Goal: Transaction & Acquisition: Purchase product/service

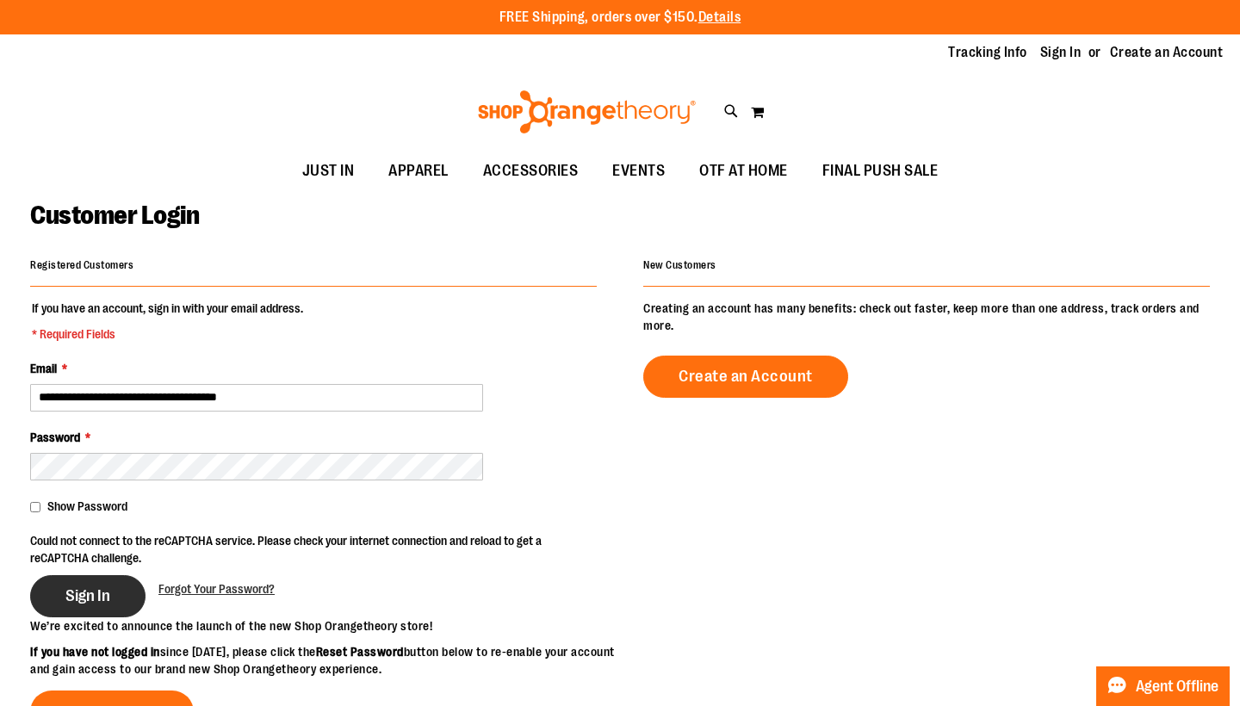
click at [84, 600] on span "Sign In" at bounding box center [87, 596] width 45 height 19
click at [96, 596] on span "Sign In" at bounding box center [87, 596] width 45 height 19
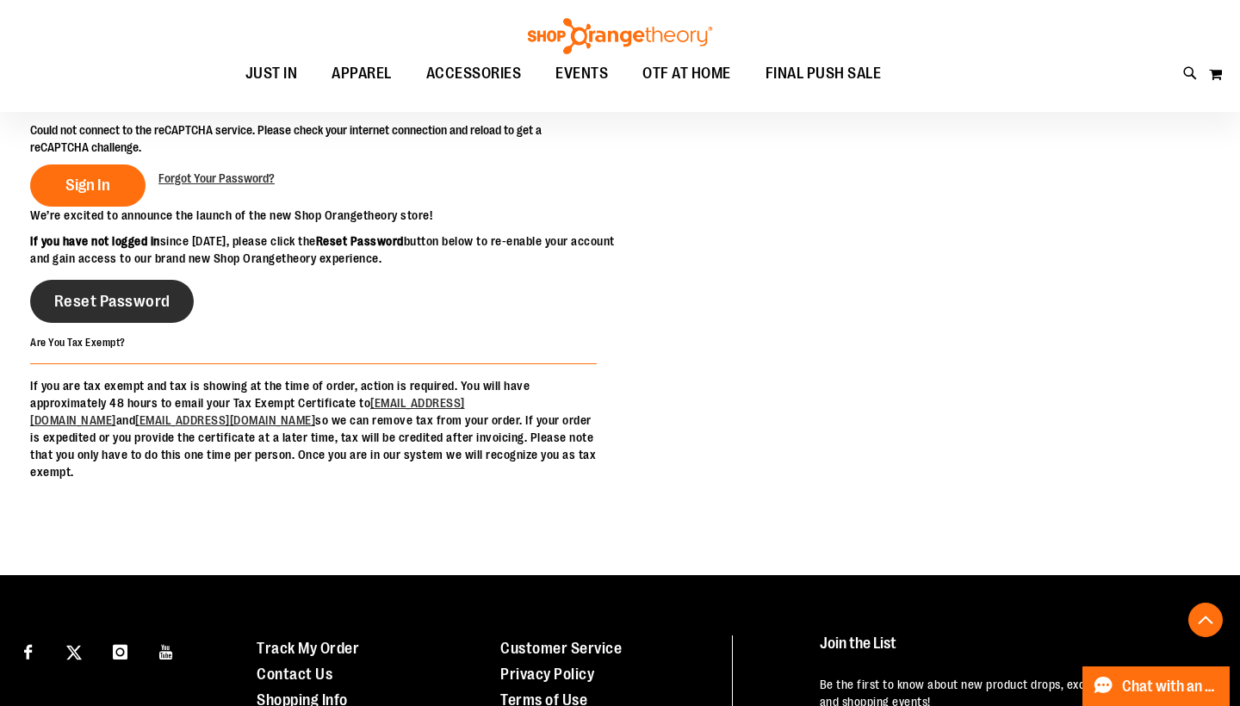
scroll to position [420, 0]
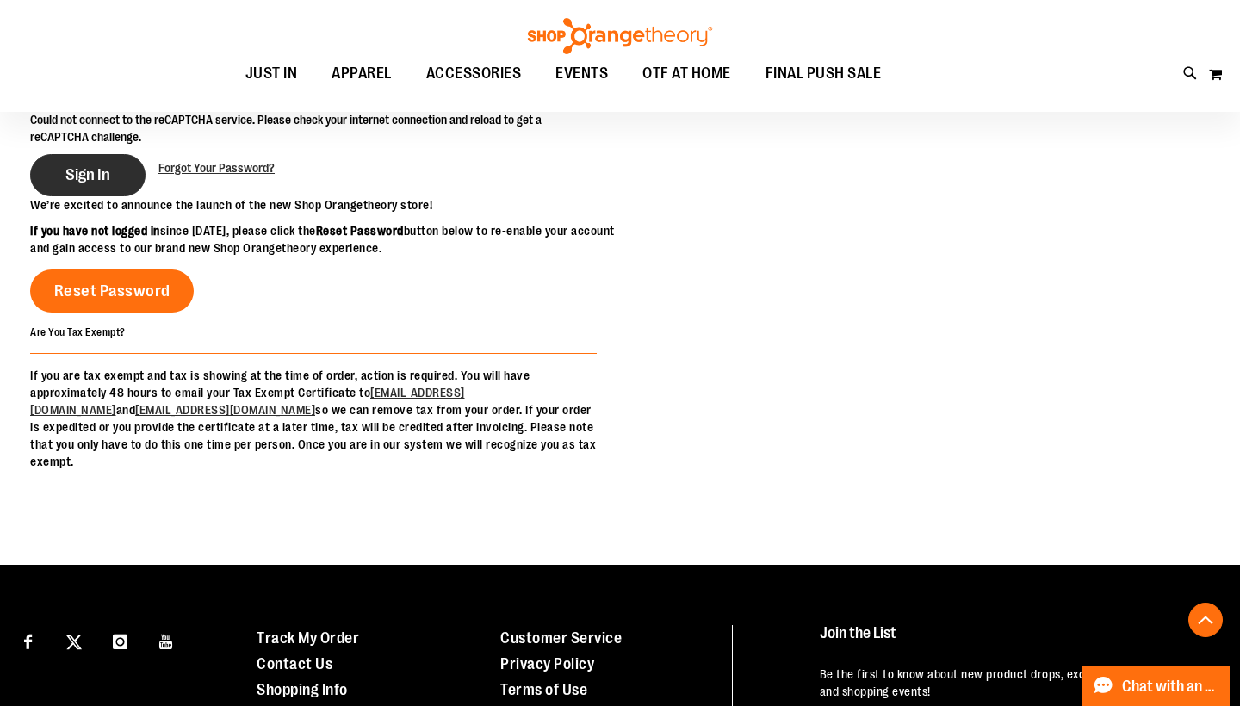
click at [93, 177] on span "Sign In" at bounding box center [87, 174] width 45 height 19
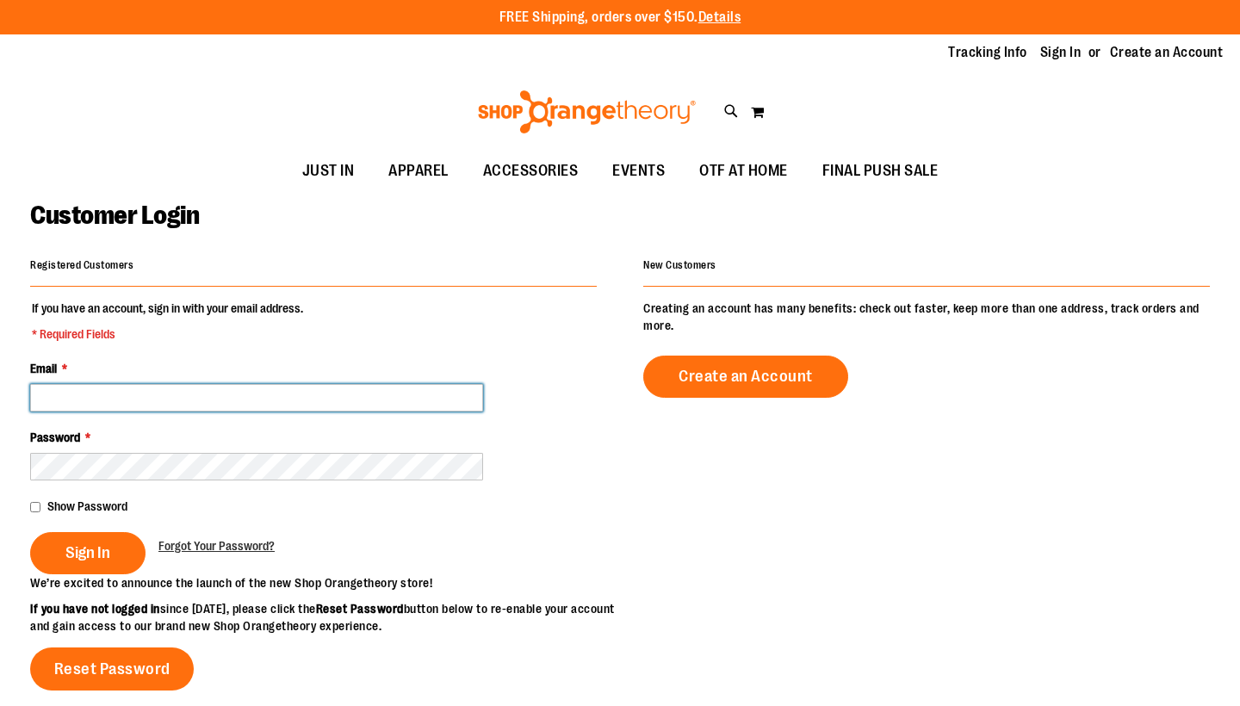
type input "**********"
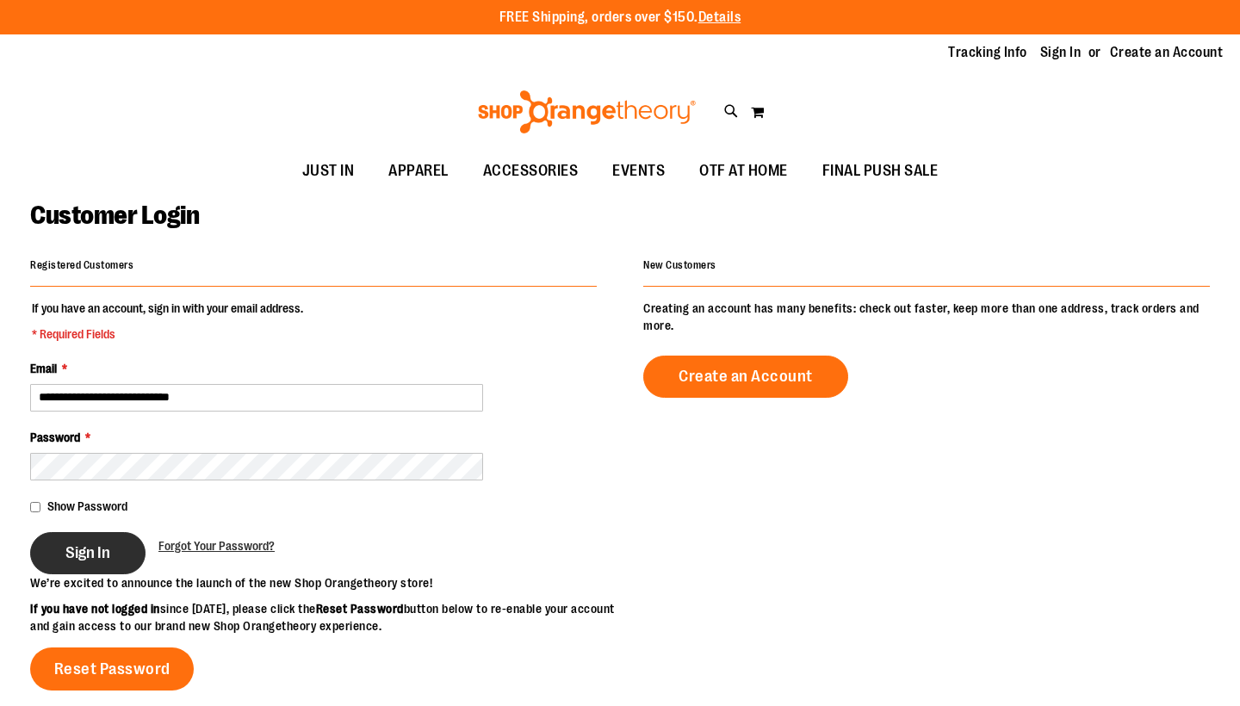
click at [80, 550] on span "Sign In" at bounding box center [87, 553] width 45 height 19
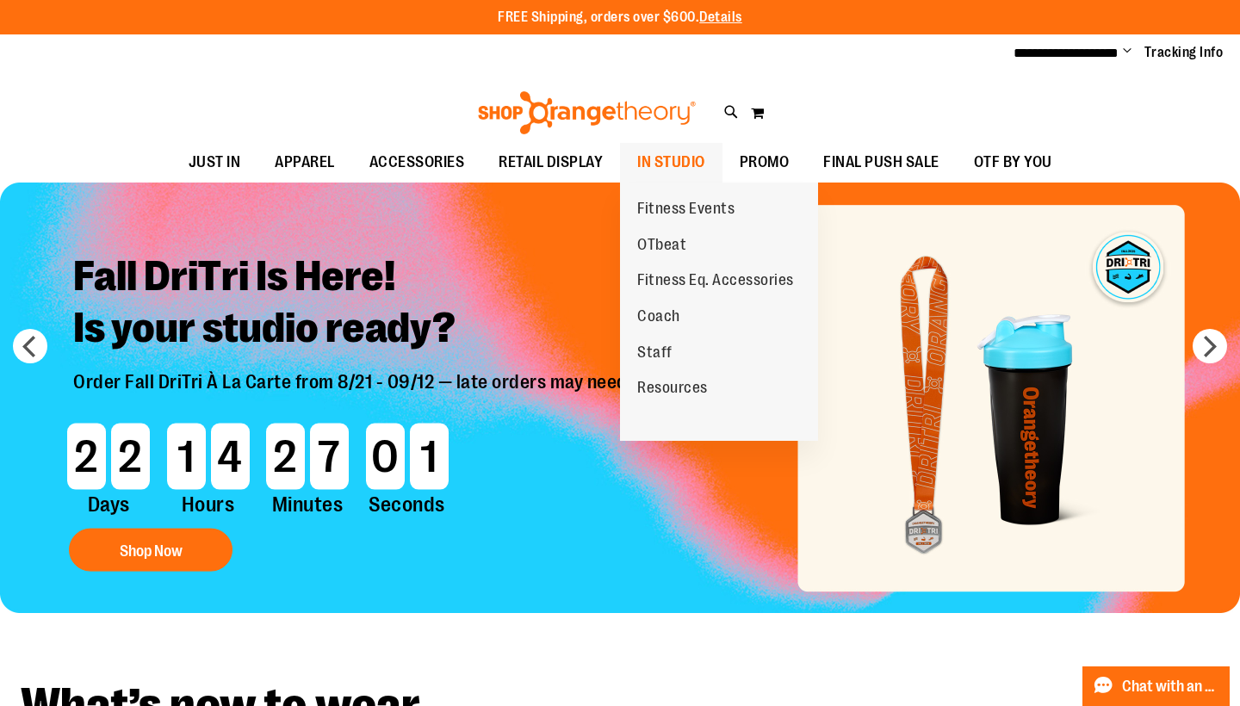
click at [674, 160] on span "IN STUDIO" at bounding box center [671, 162] width 68 height 39
click at [669, 217] on span "Fitness Events" at bounding box center [685, 211] width 97 height 22
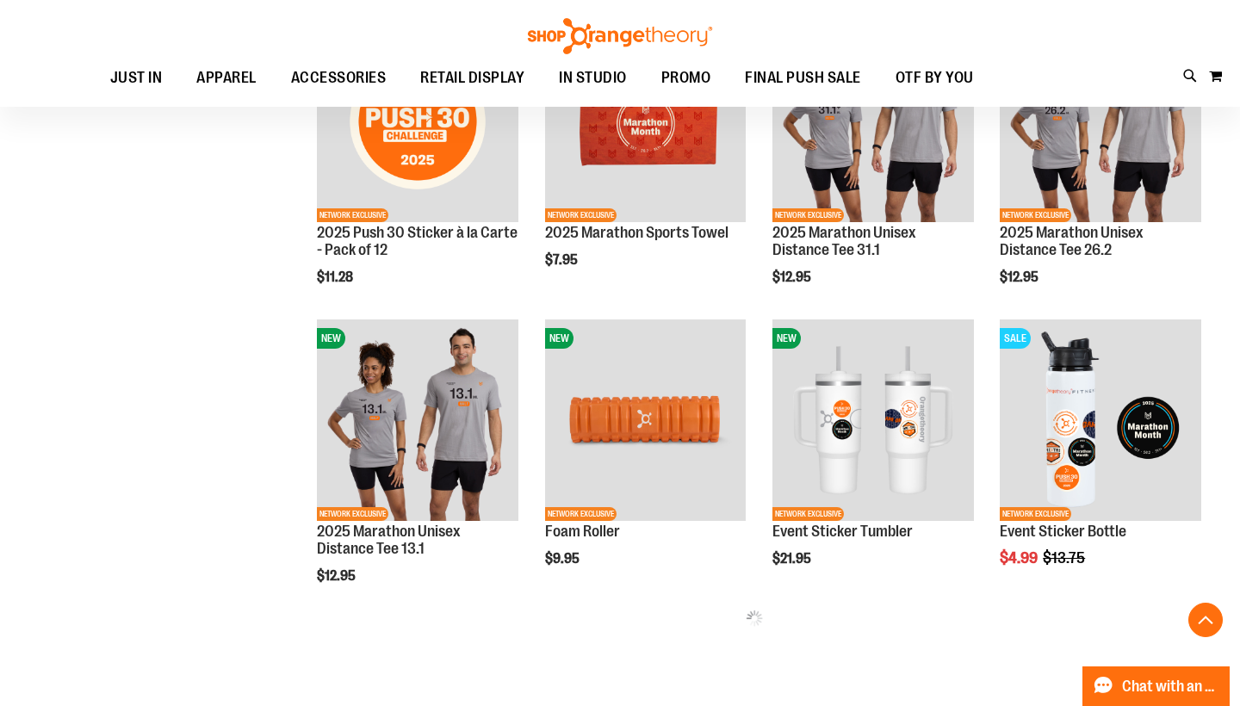
scroll to position [537, 0]
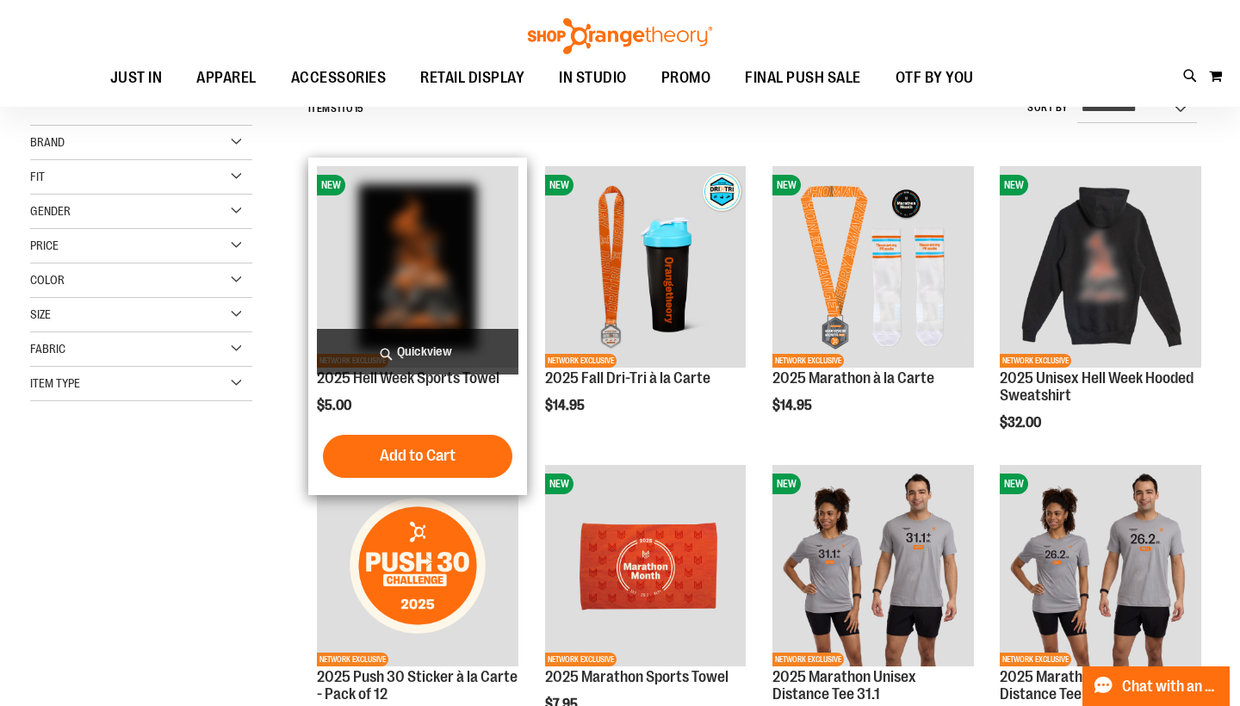
scroll to position [159, 0]
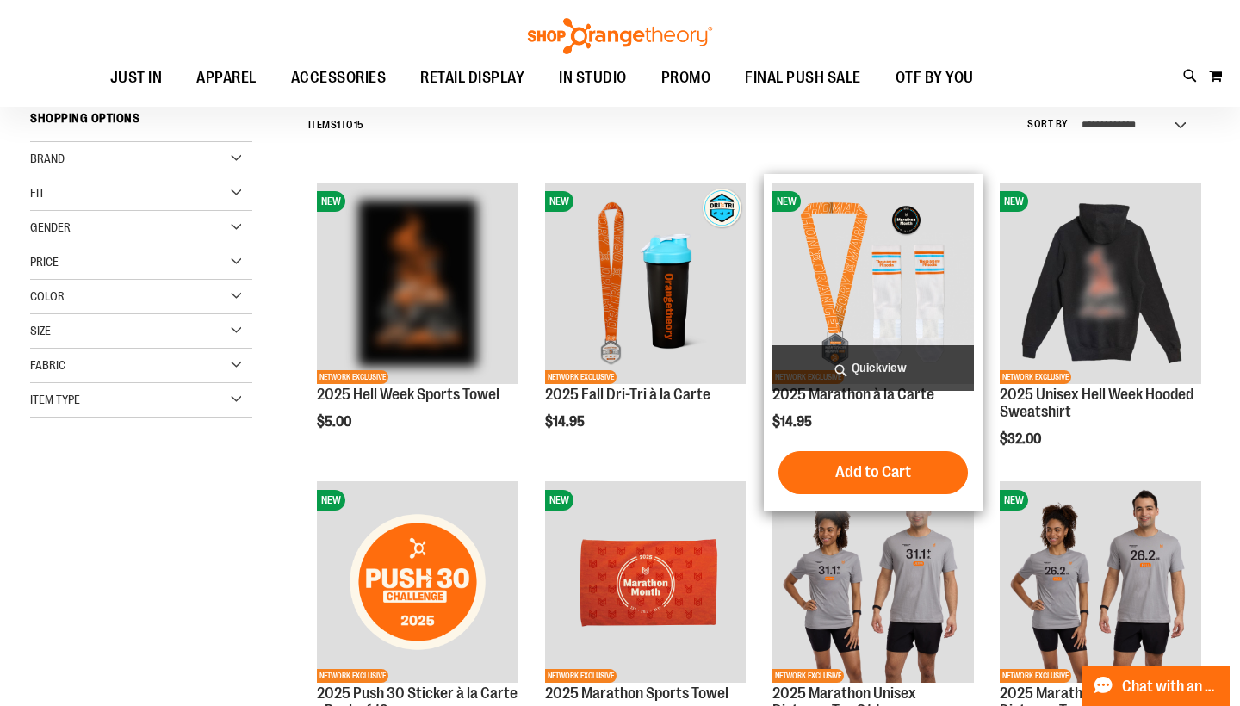
click at [863, 243] on img "product" at bounding box center [874, 284] width 202 height 202
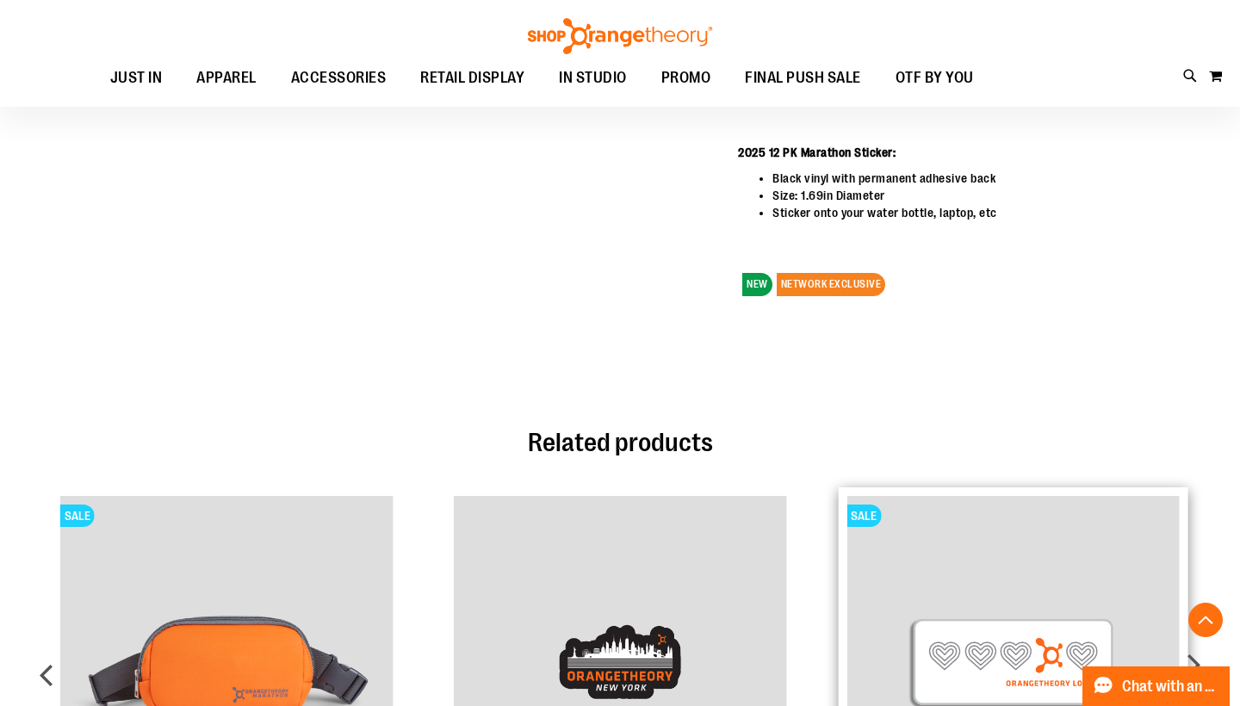
scroll to position [968, 0]
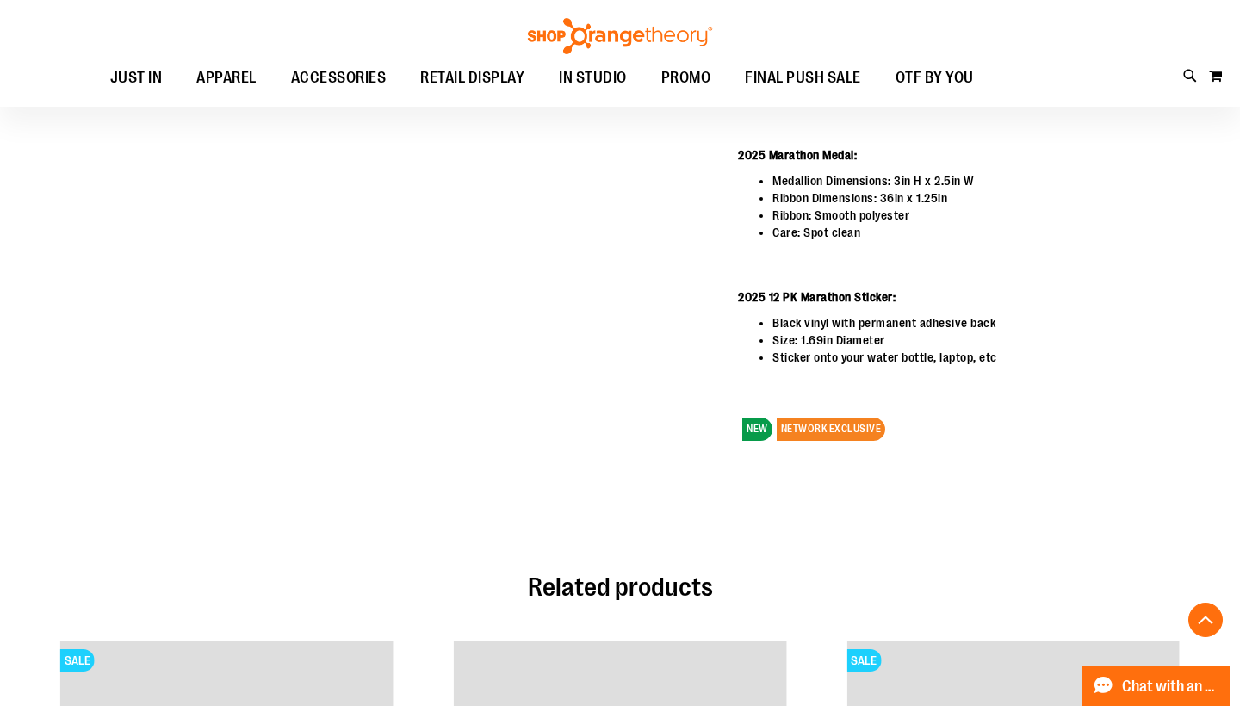
scroll to position [477, 0]
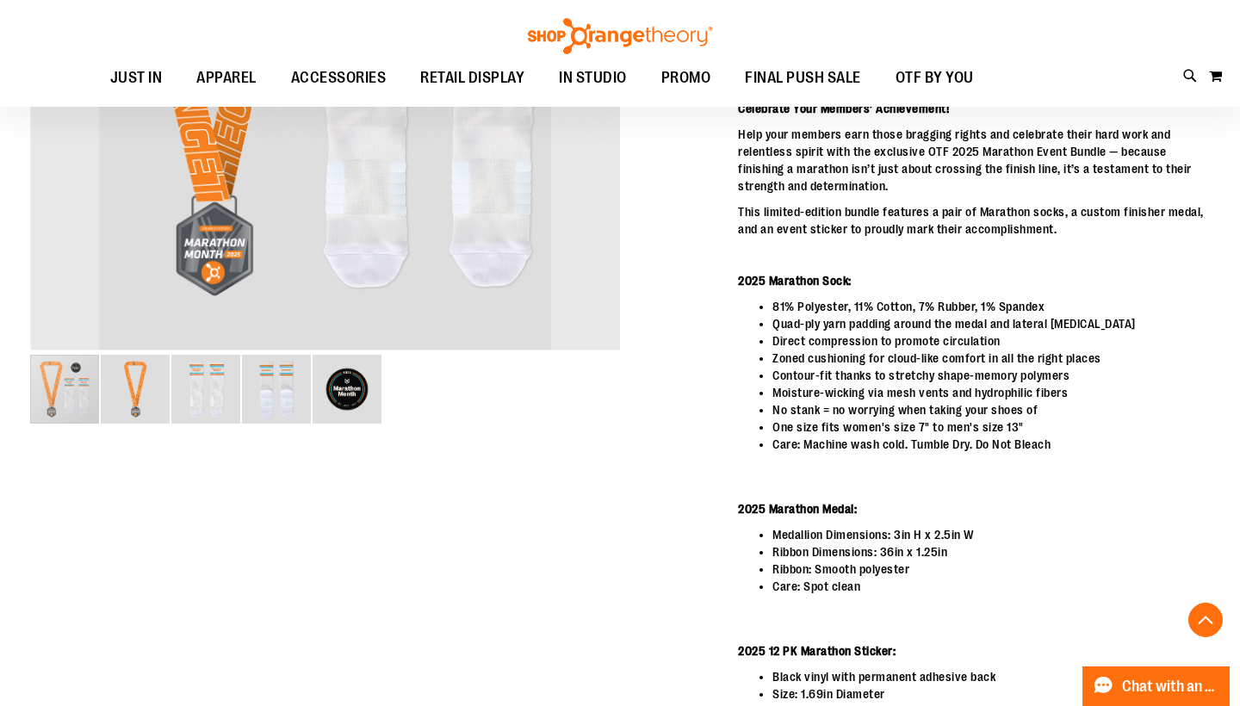
click at [866, 337] on li "Direct compression to promote circulation" at bounding box center [992, 341] width 438 height 17
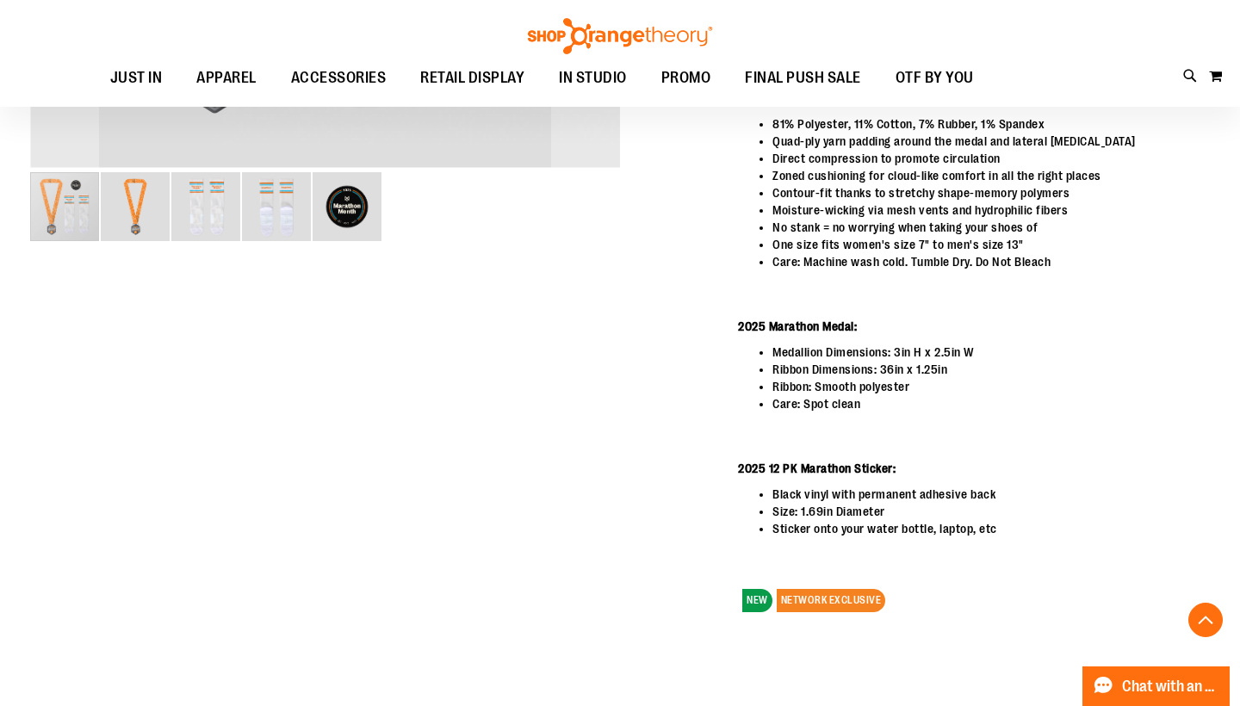
scroll to position [370, 0]
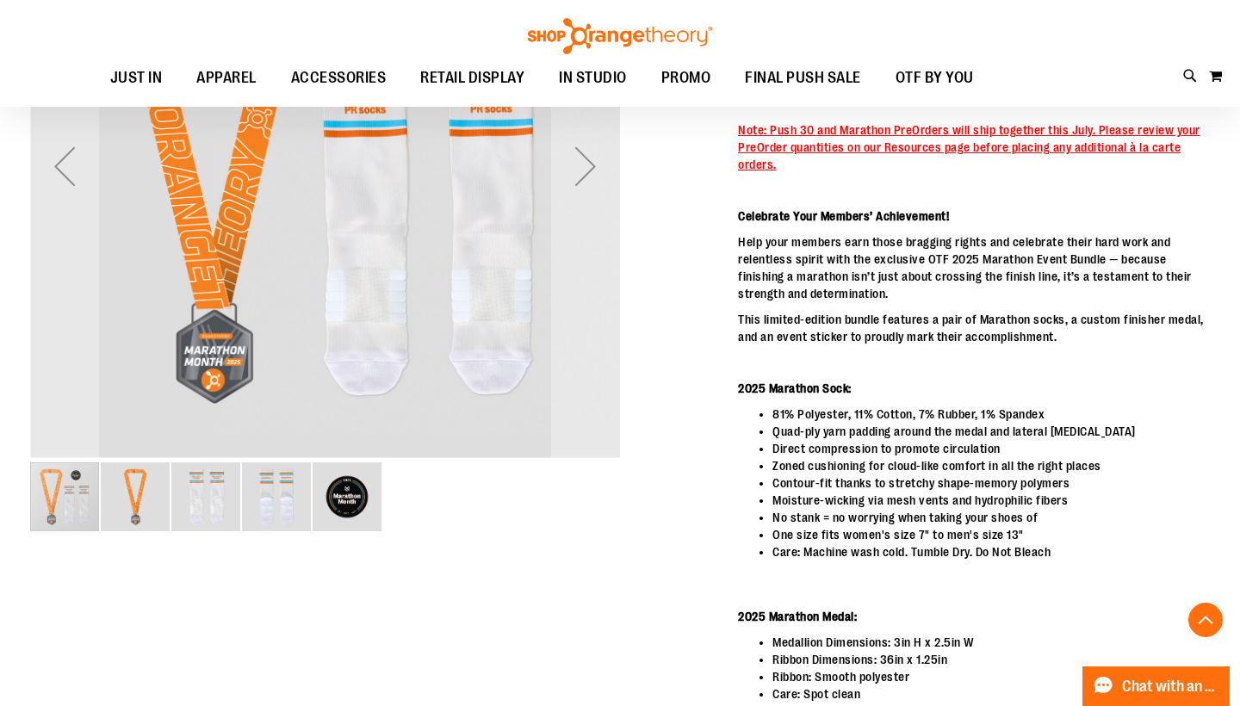
click at [781, 540] on li "One size fits women's size 7" to men's size 13"" at bounding box center [992, 534] width 438 height 17
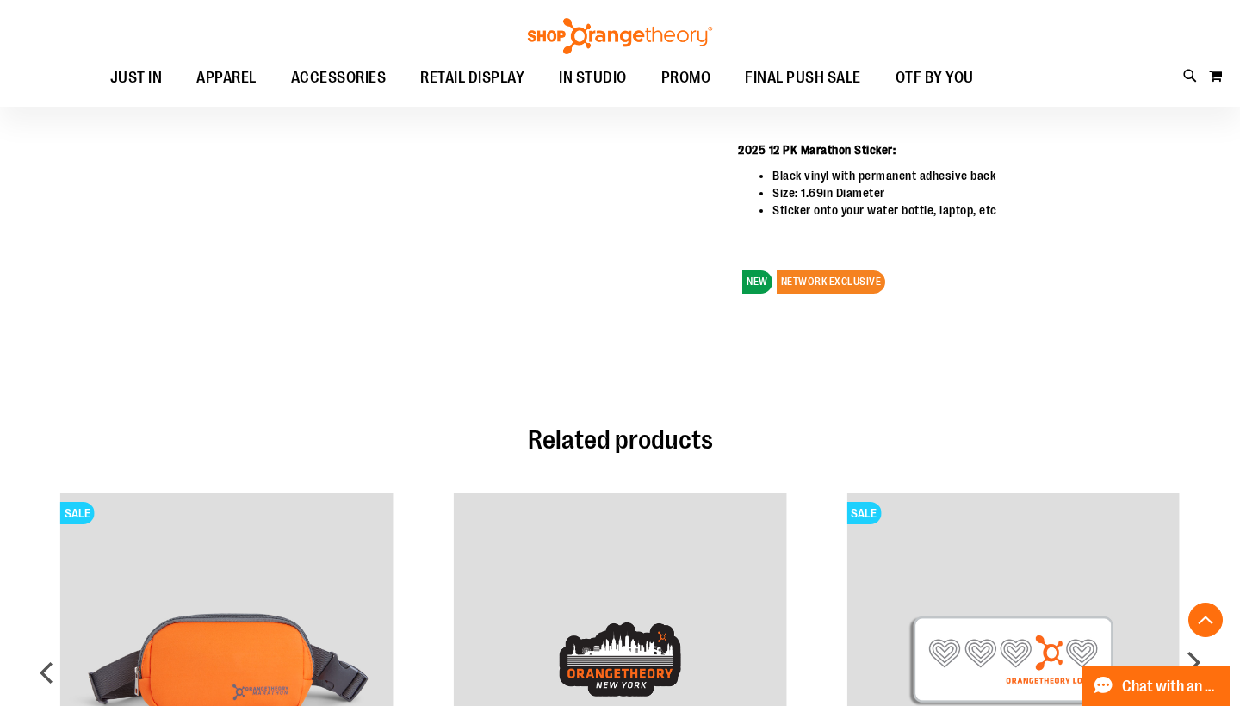
scroll to position [944, 0]
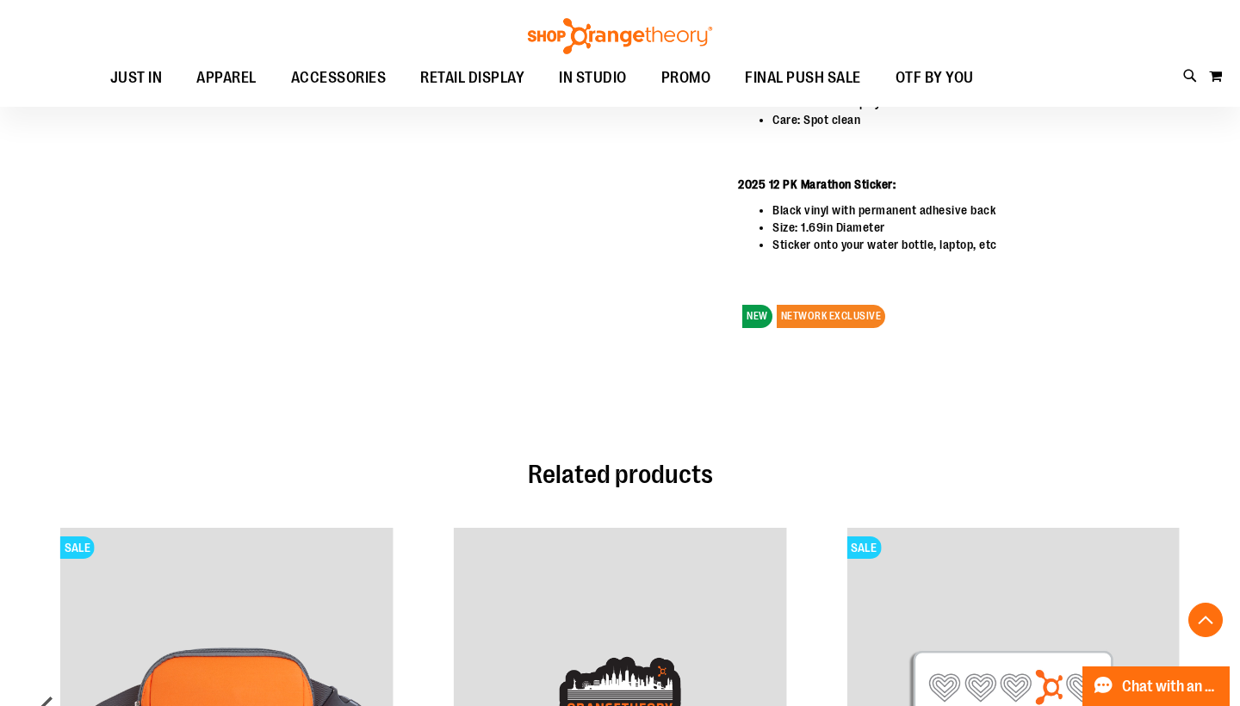
click at [801, 318] on span "NETWORK EXCLUSIVE" at bounding box center [831, 316] width 109 height 23
click at [806, 216] on li "Black vinyl with permanent adhesive back" at bounding box center [992, 210] width 438 height 17
click at [738, 320] on div "NEW NETWORK EXCLUSIVE" at bounding box center [974, 312] width 472 height 40
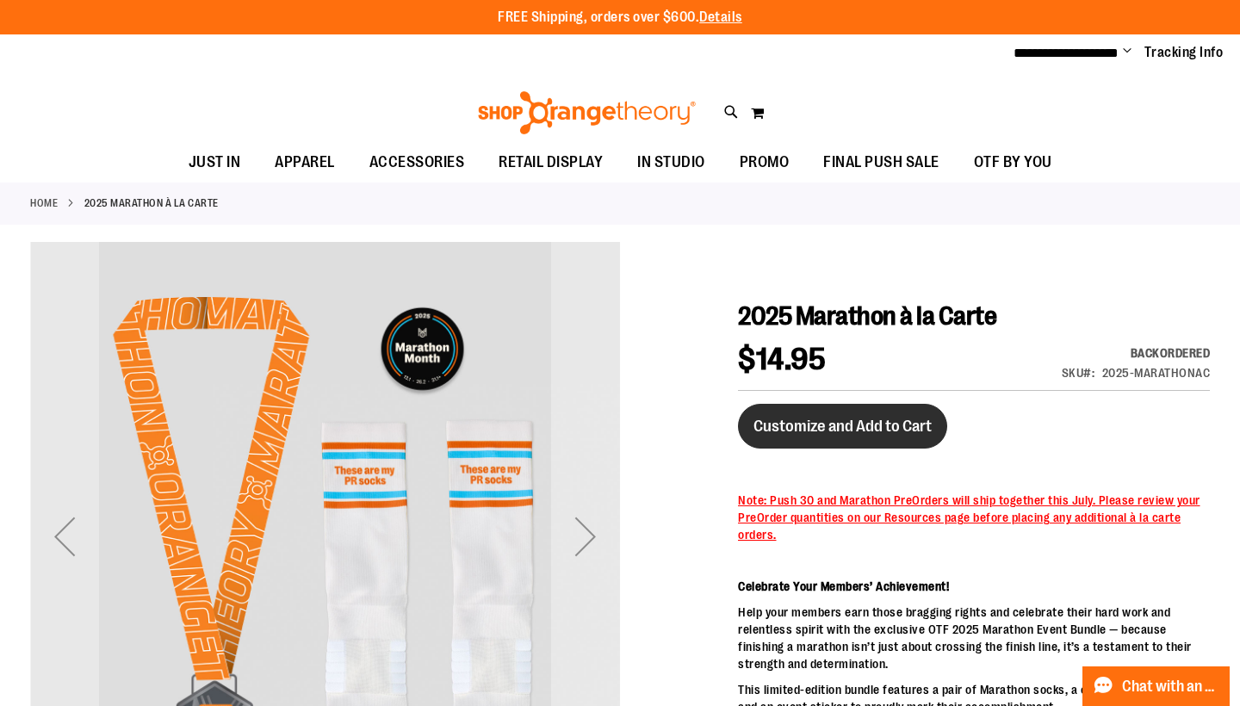
click at [861, 431] on span "Customize and Add to Cart" at bounding box center [843, 426] width 178 height 19
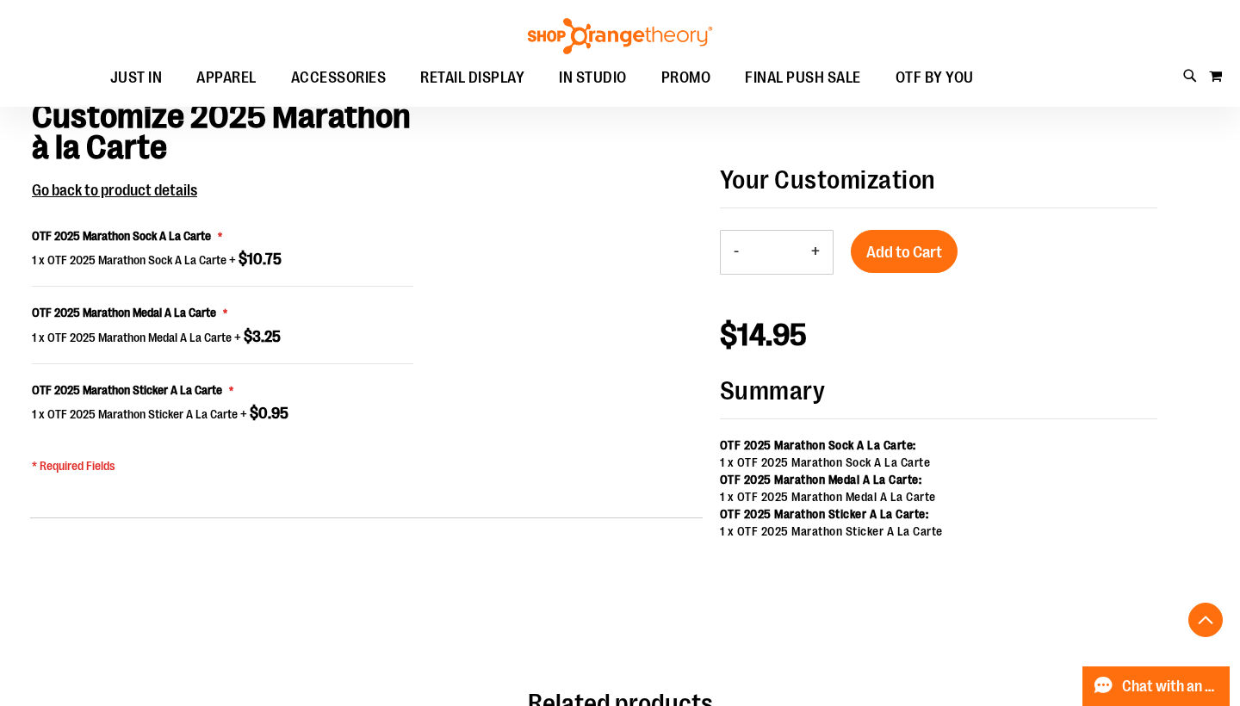
scroll to position [1183, 0]
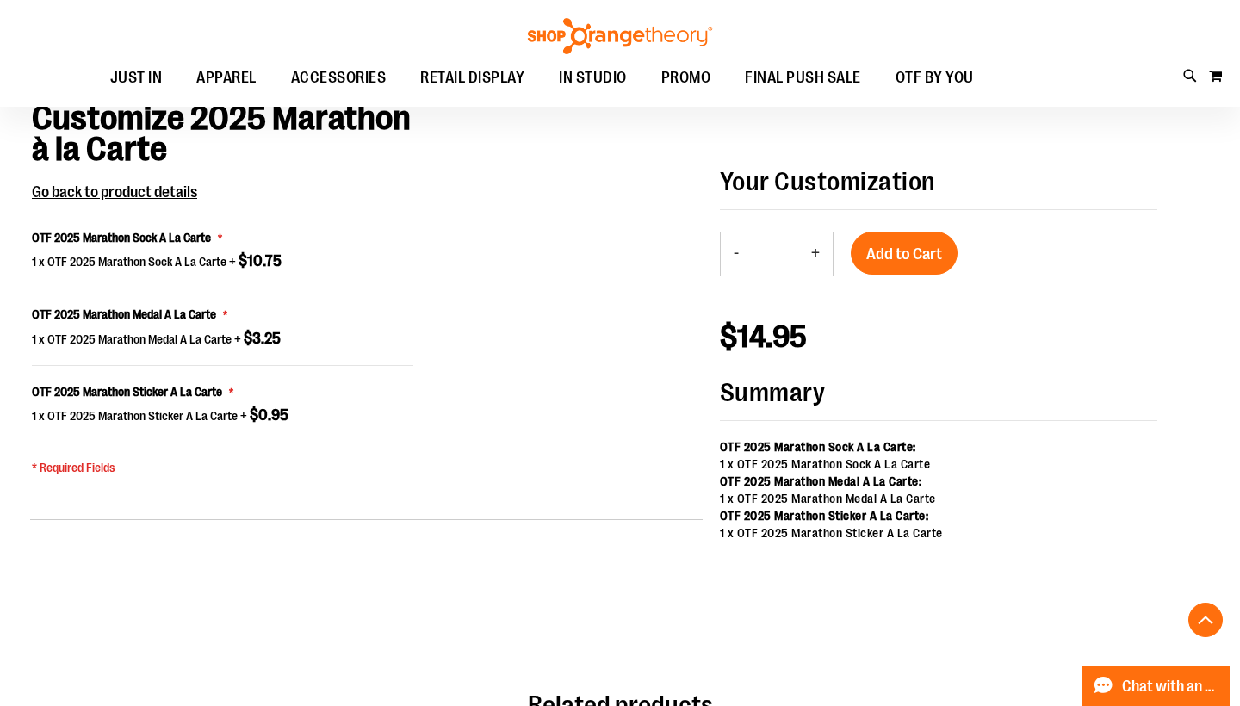
click at [817, 251] on button "+" at bounding box center [816, 254] width 34 height 43
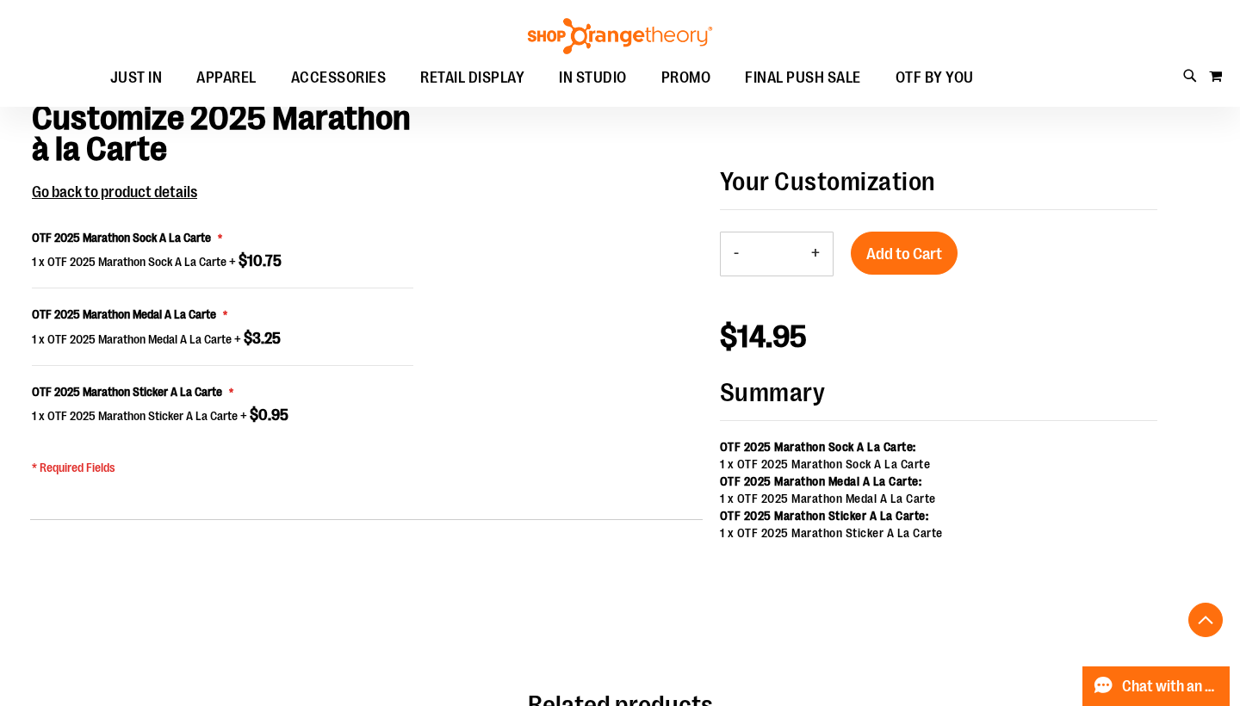
click at [817, 251] on button "+" at bounding box center [816, 254] width 34 height 43
type input "**"
